Goal: Transaction & Acquisition: Purchase product/service

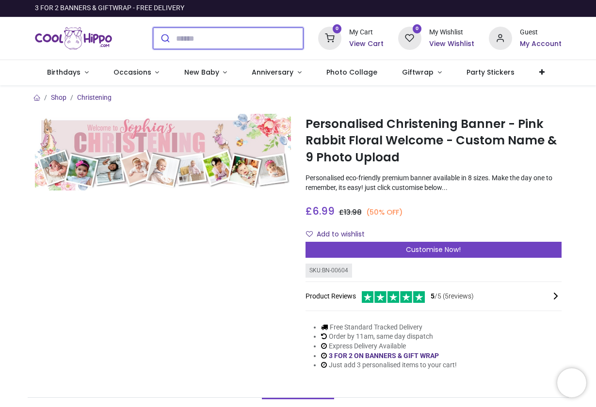
click at [194, 32] on input "search" at bounding box center [239, 38] width 127 height 21
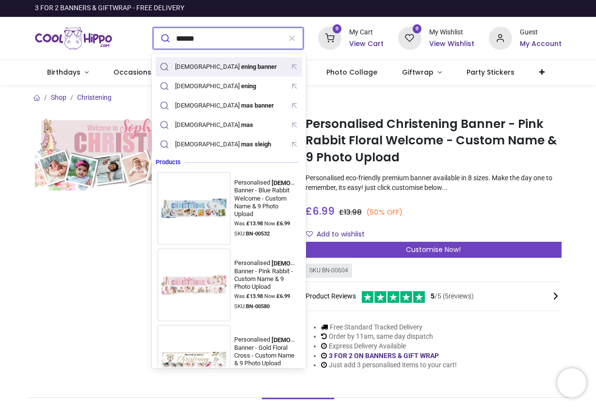
click at [190, 65] on div "christ ening banner" at bounding box center [226, 67] width 103 height 8
type input "**********"
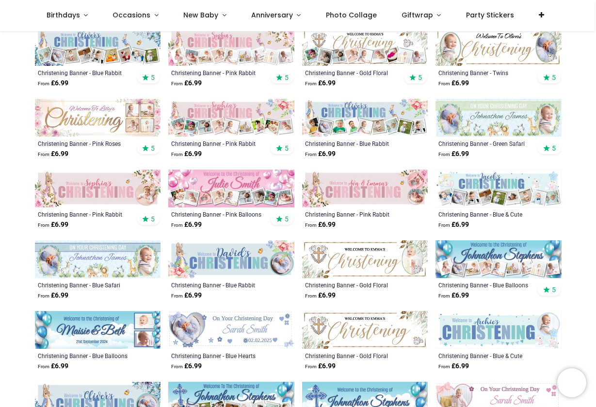
scroll to position [121, 0]
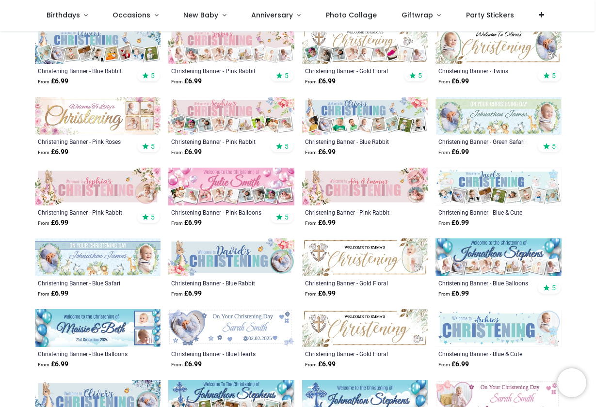
click at [83, 192] on img at bounding box center [98, 187] width 126 height 38
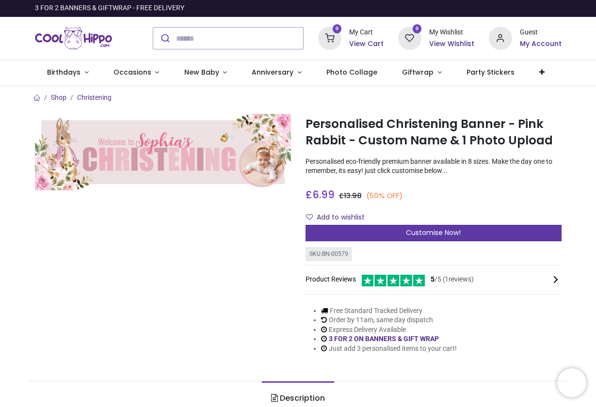
click at [409, 226] on div "Customise Now!" at bounding box center [433, 233] width 256 height 16
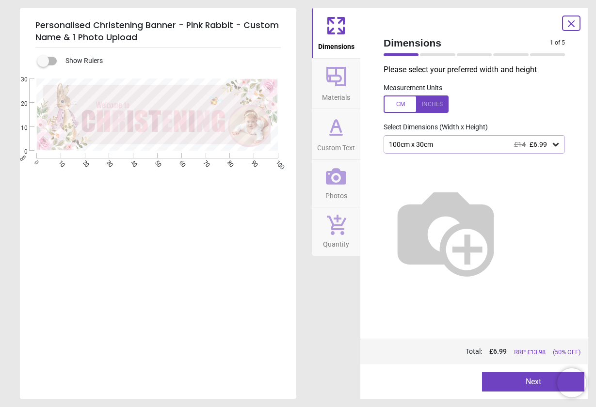
click at [454, 143] on div "100cm x 30cm £14 £6.99" at bounding box center [469, 145] width 163 height 8
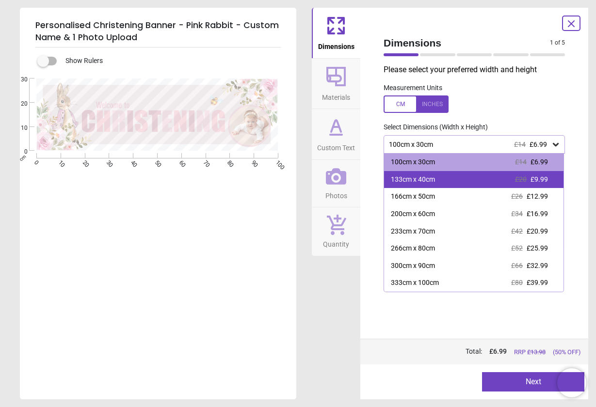
click at [458, 177] on div "133cm x 40cm £20 £9.99" at bounding box center [473, 179] width 179 height 17
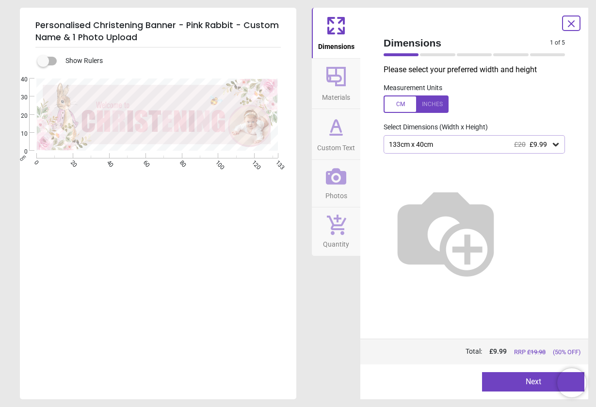
click at [431, 110] on div at bounding box center [415, 103] width 65 height 17
